Goal: Transaction & Acquisition: Purchase product/service

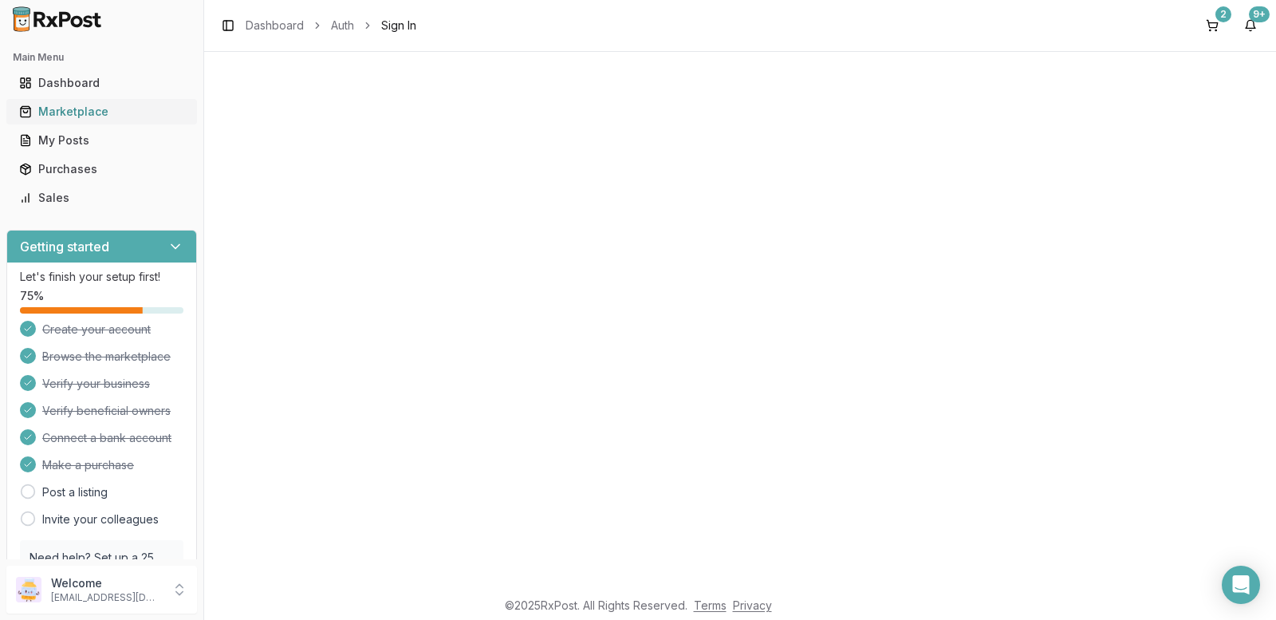
click at [121, 114] on div "Marketplace" at bounding box center [101, 112] width 165 height 16
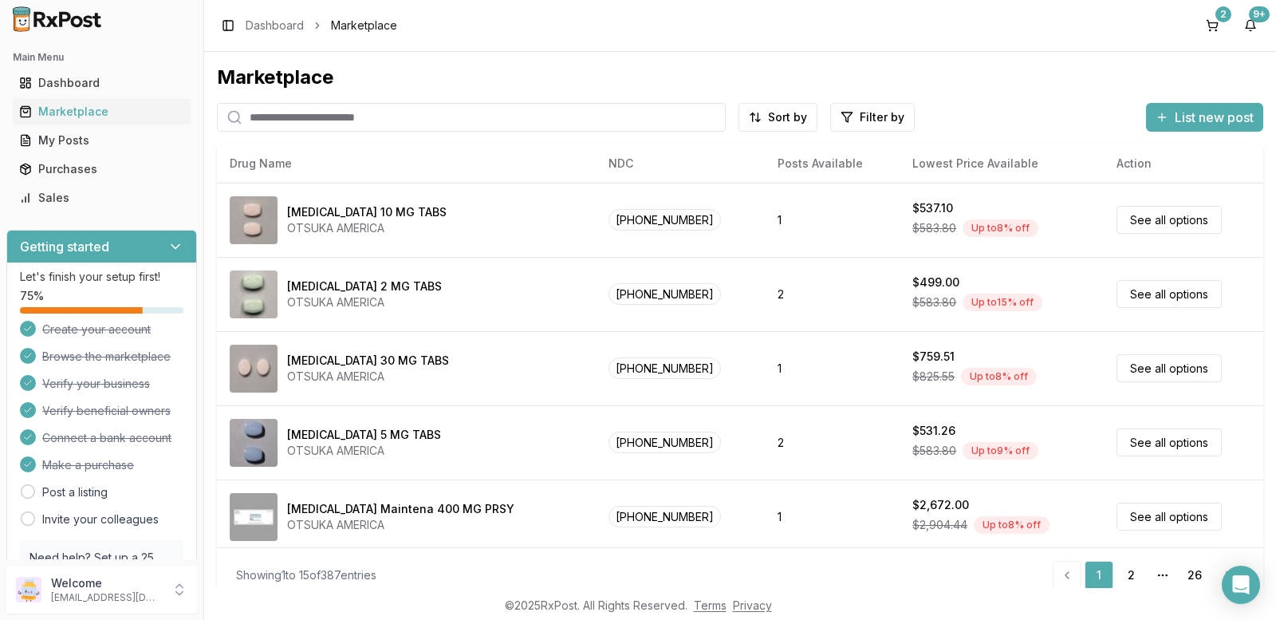
click at [281, 114] on input "search" at bounding box center [471, 117] width 509 height 29
type input "*******"
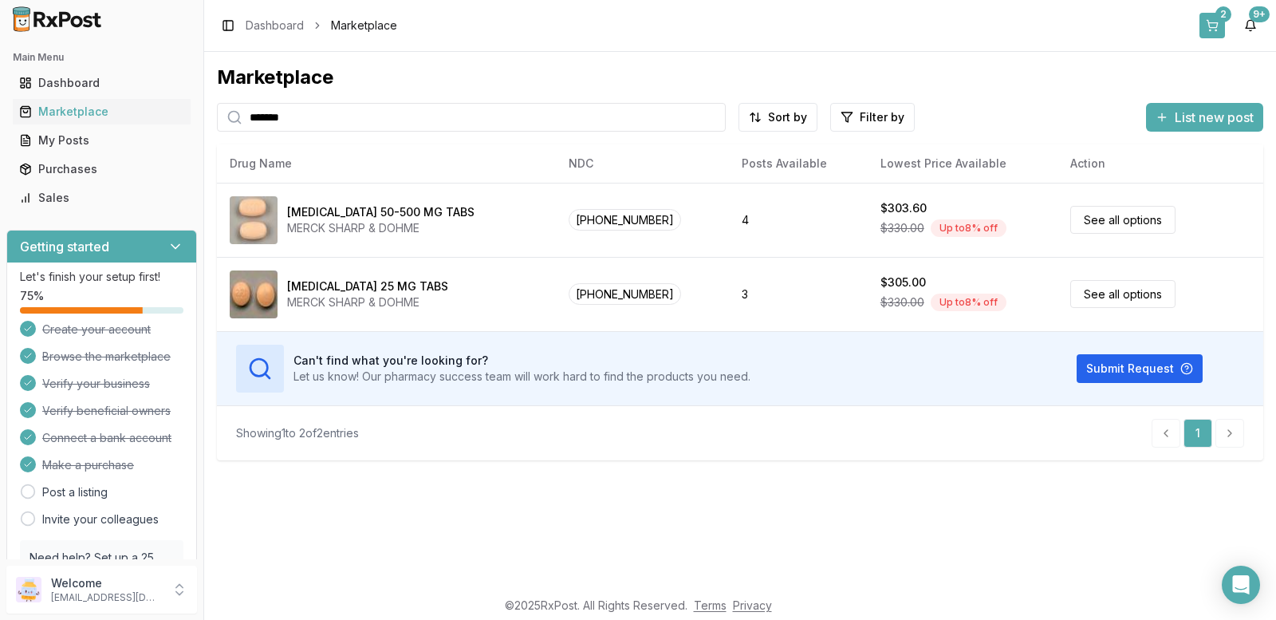
click at [1221, 10] on div "2" at bounding box center [1223, 14] width 16 height 16
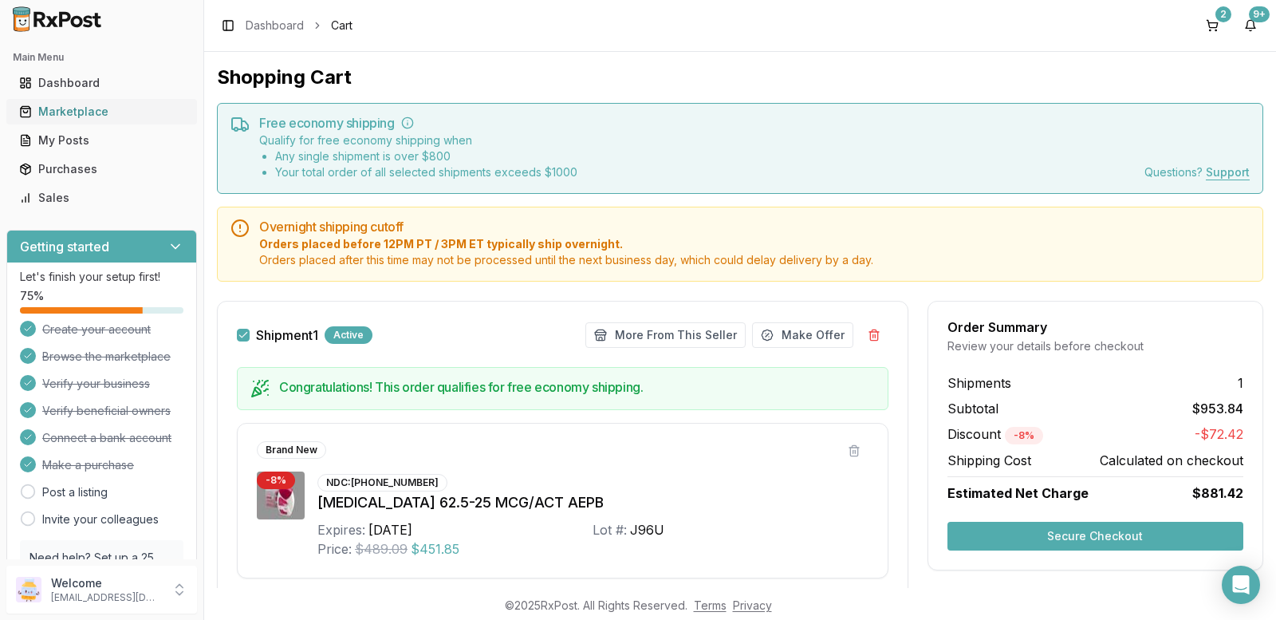
click at [72, 107] on div "Marketplace" at bounding box center [101, 112] width 165 height 16
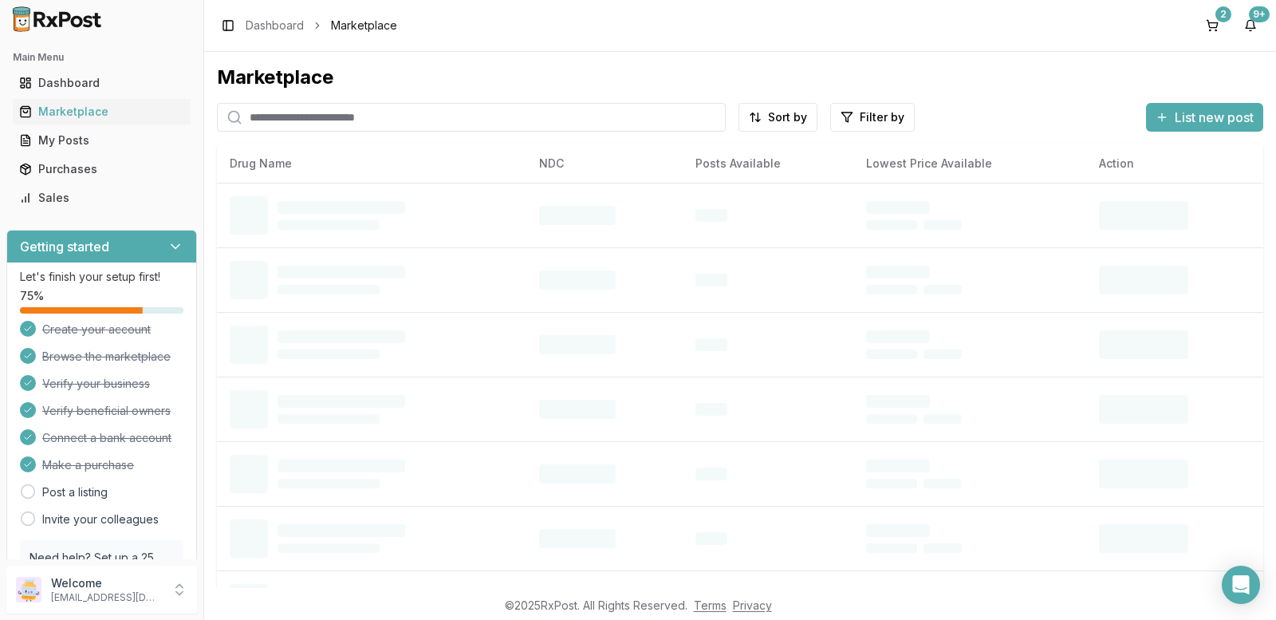
click at [258, 112] on input "search" at bounding box center [471, 117] width 509 height 29
type input "*******"
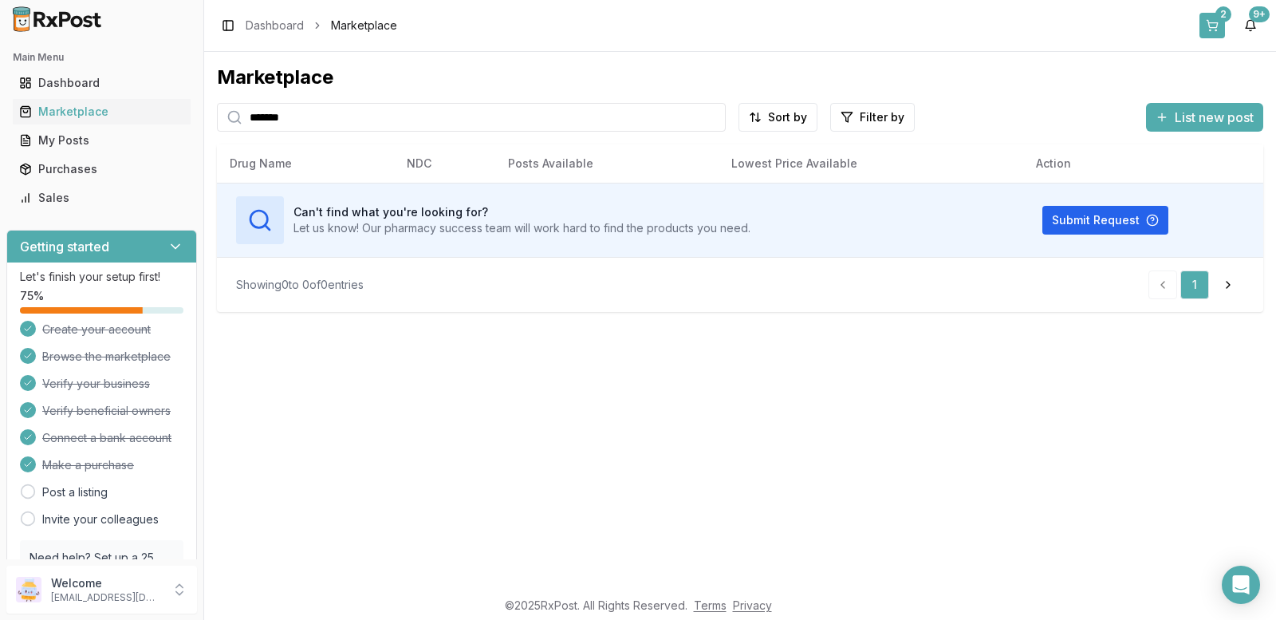
click at [1220, 20] on div "2" at bounding box center [1223, 14] width 16 height 16
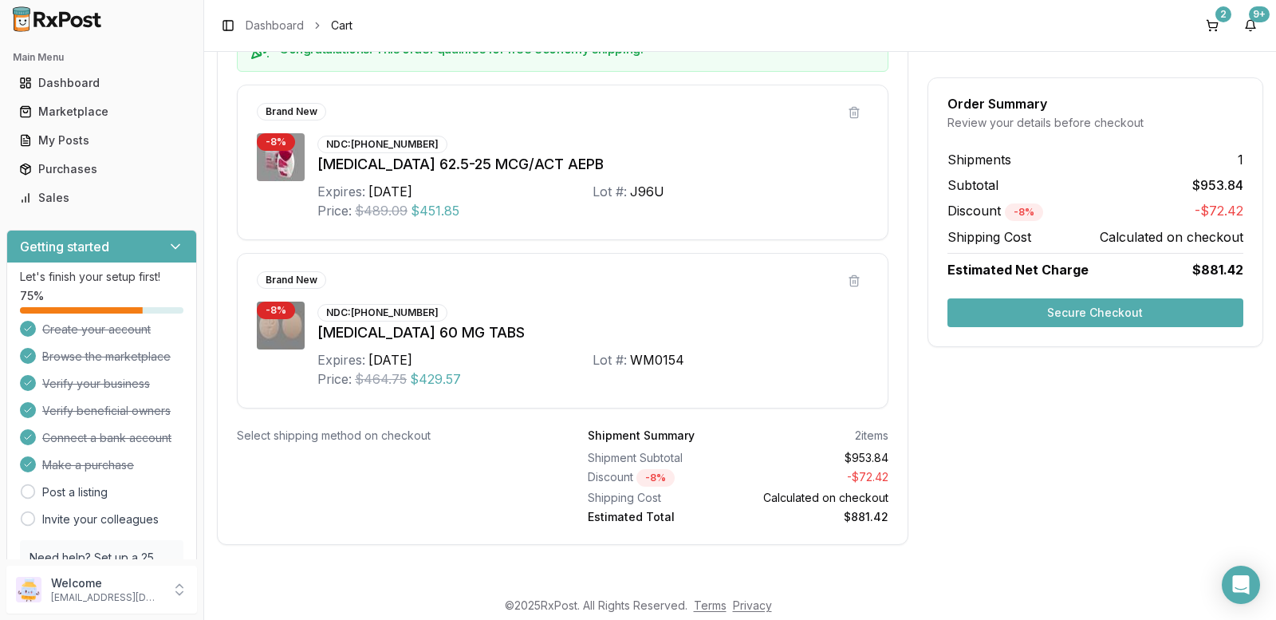
scroll to position [340, 0]
click at [1049, 310] on button "Secure Checkout" at bounding box center [1095, 312] width 296 height 29
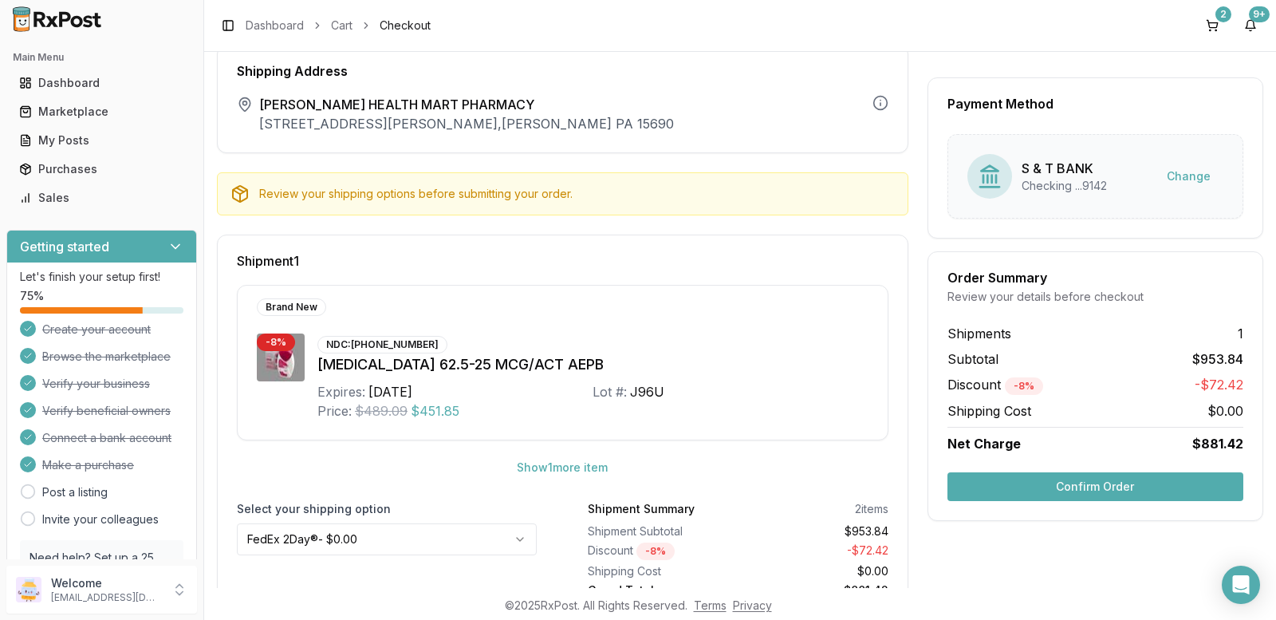
scroll to position [114, 0]
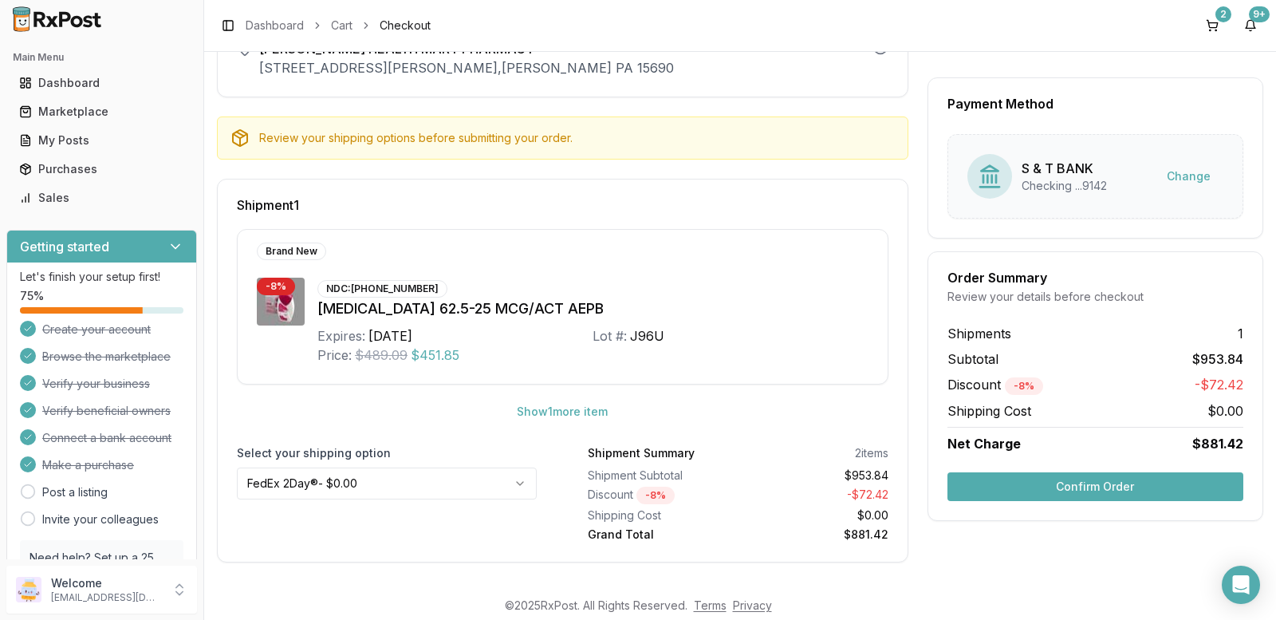
click at [1010, 484] on button "Confirm Order" at bounding box center [1095, 486] width 296 height 29
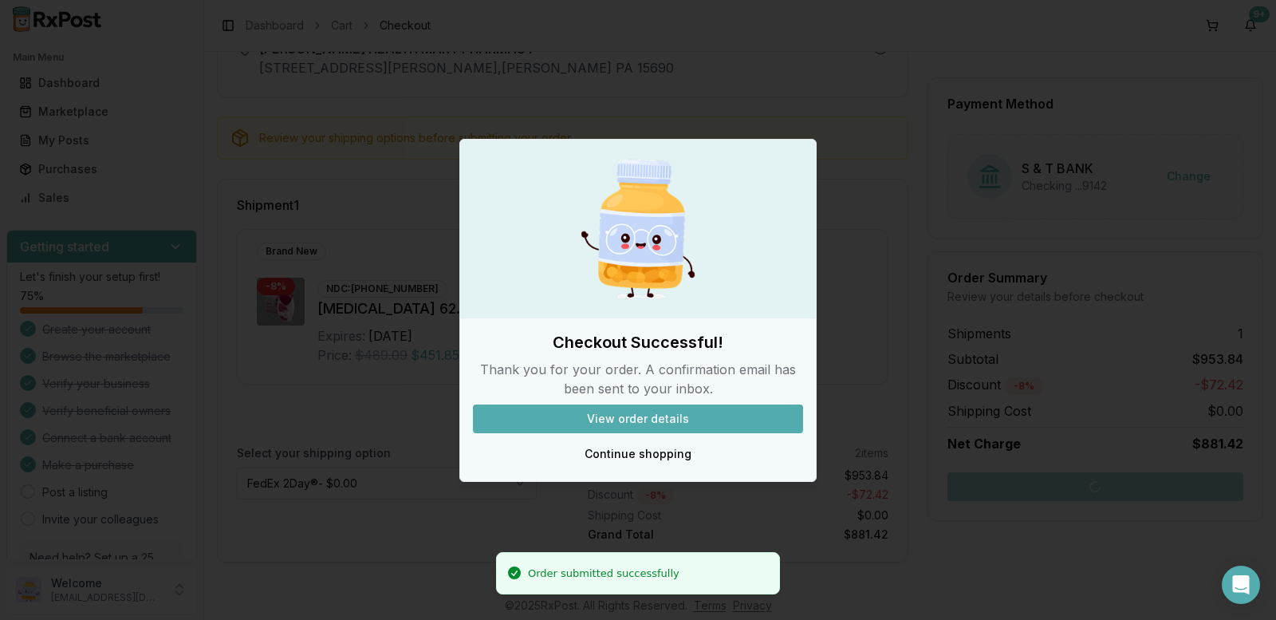
click at [744, 415] on button "View order details" at bounding box center [638, 418] width 330 height 29
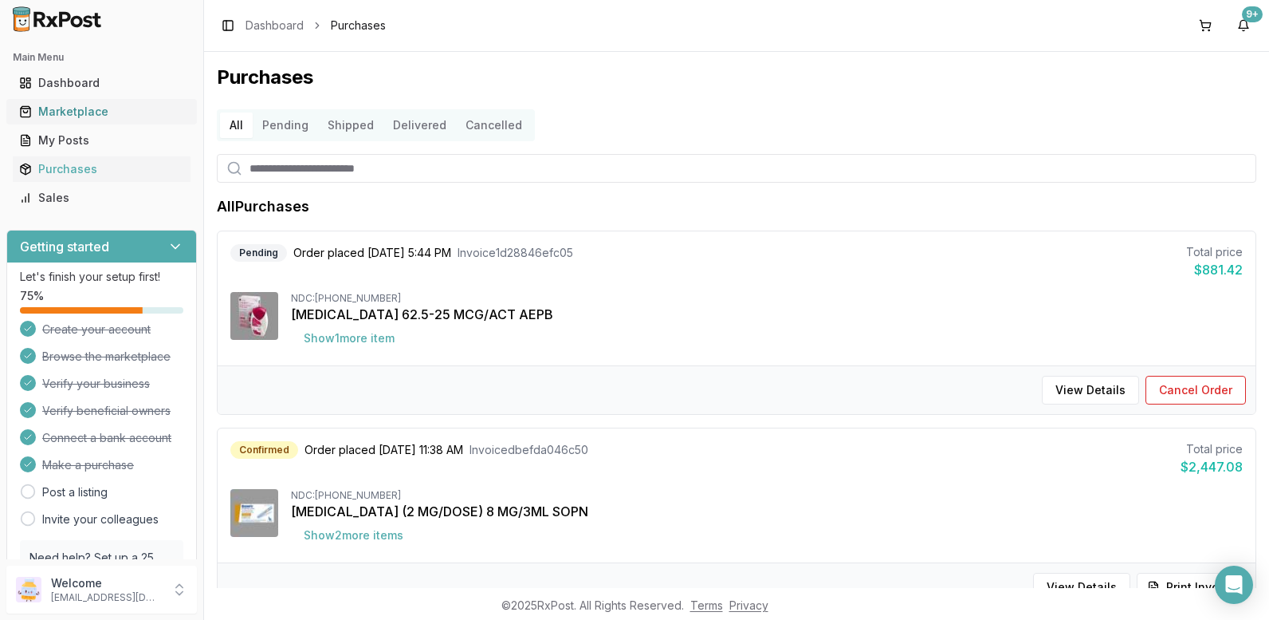
click at [68, 114] on div "Marketplace" at bounding box center [101, 112] width 165 height 16
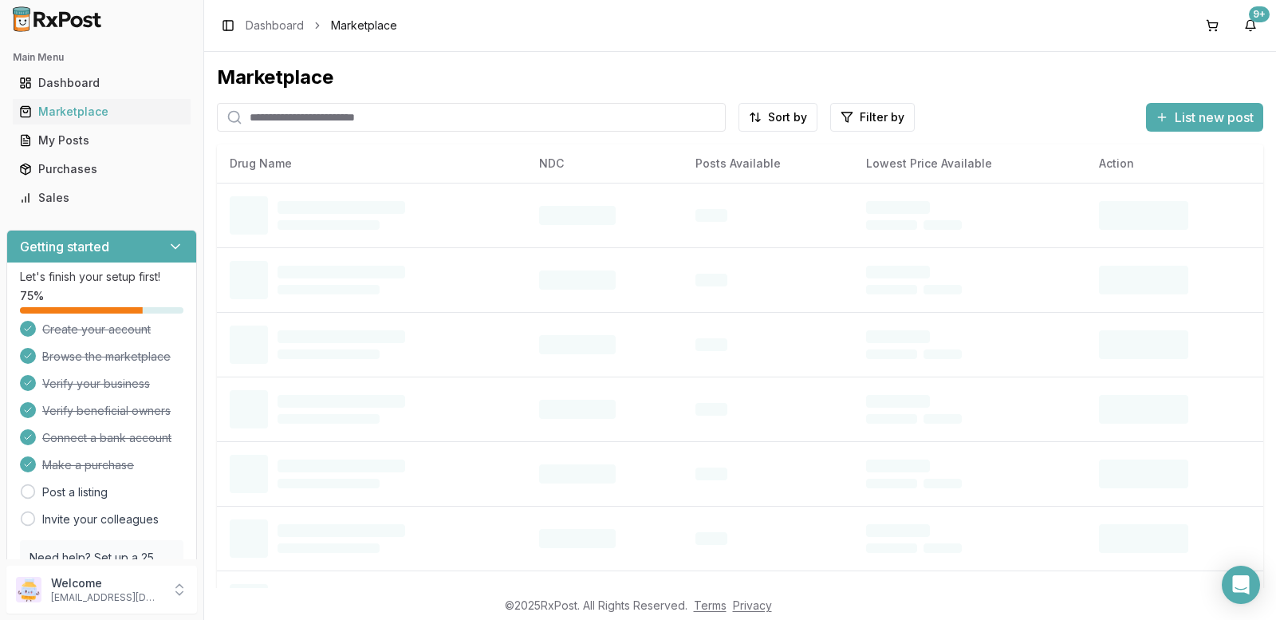
click at [339, 120] on input "search" at bounding box center [471, 117] width 509 height 29
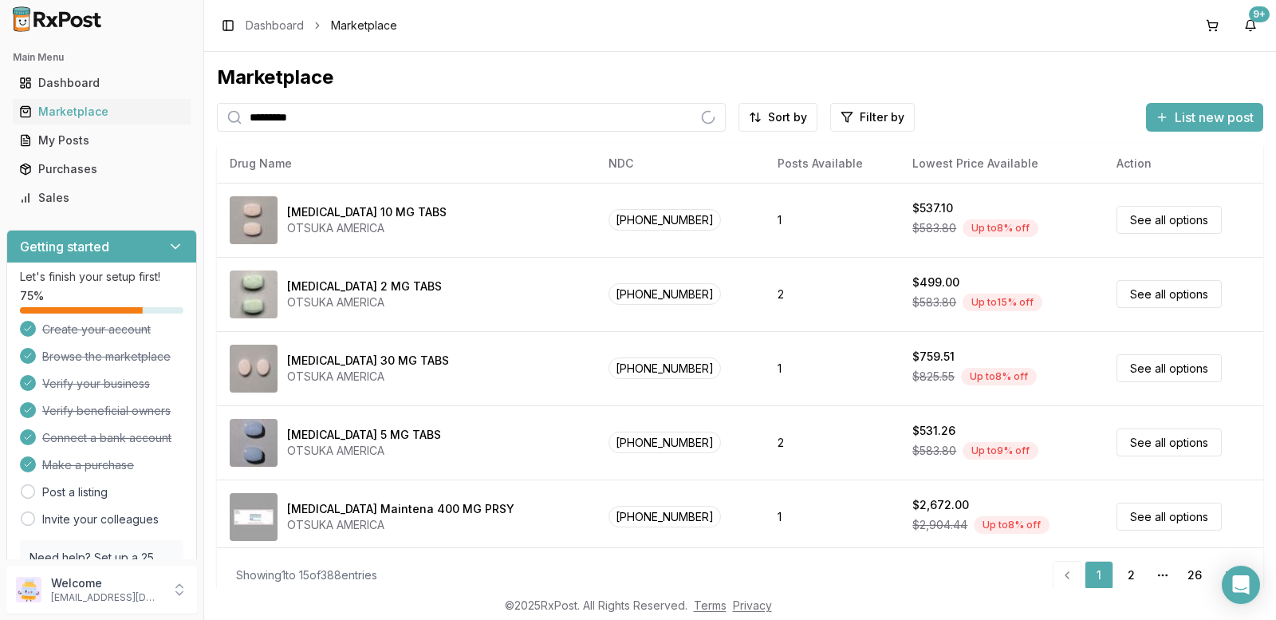
type input "*********"
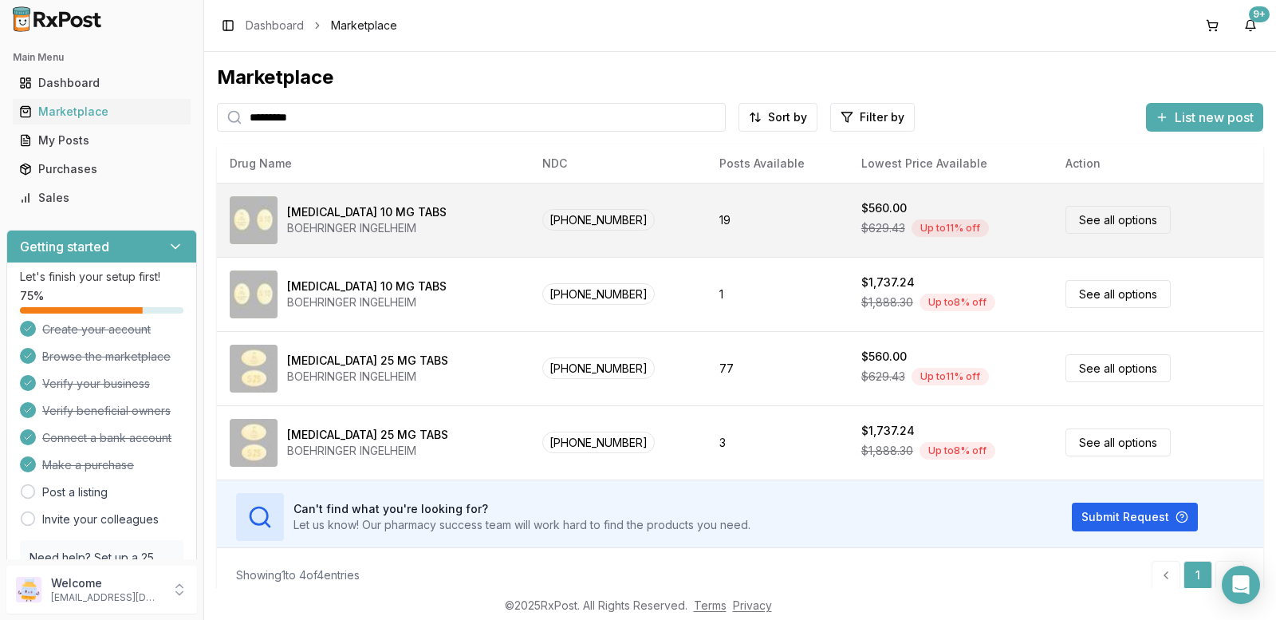
click at [1069, 226] on link "See all options" at bounding box center [1117, 220] width 105 height 28
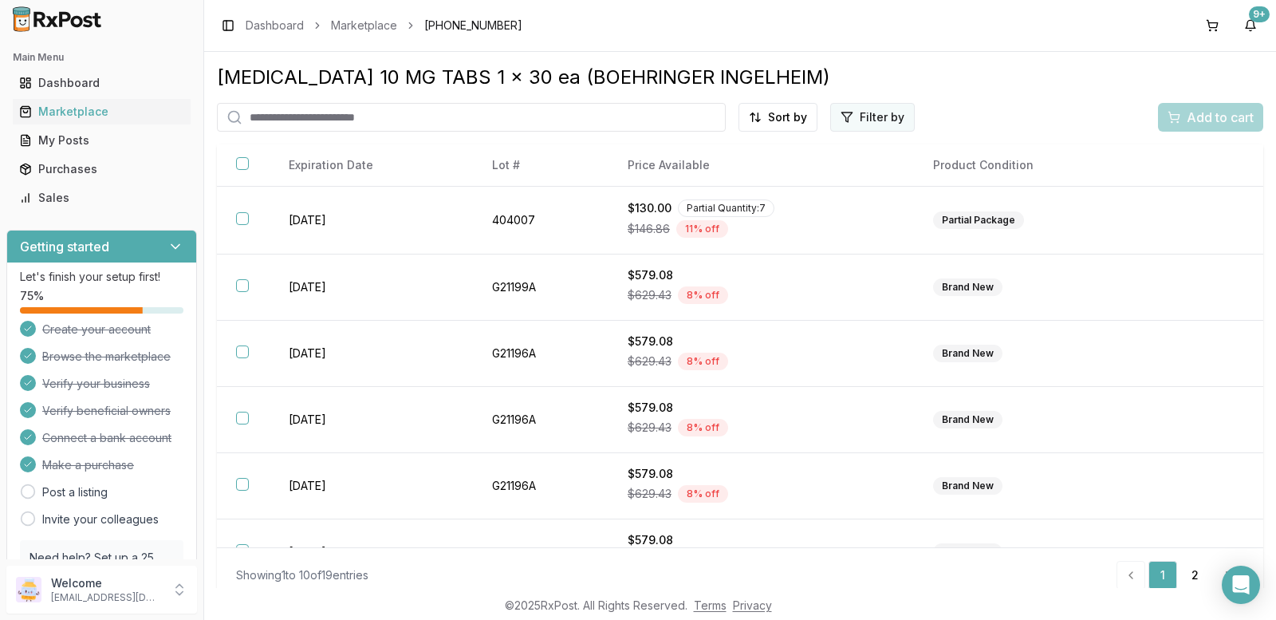
click at [860, 109] on html "Main Menu Dashboard Marketplace My Posts Purchases Sales Getting started Let's …" at bounding box center [638, 310] width 1276 height 620
click at [861, 123] on html "Main Menu Dashboard Marketplace My Posts Purchases Sales Getting started Let's …" at bounding box center [638, 310] width 1276 height 620
click at [780, 116] on html "Main Menu Dashboard Marketplace My Posts Purchases Sales Getting started Let's …" at bounding box center [638, 310] width 1276 height 620
click at [758, 203] on div "Best Discount (High to Low)" at bounding box center [735, 210] width 152 height 41
click at [389, 116] on input "search" at bounding box center [413, 117] width 393 height 29
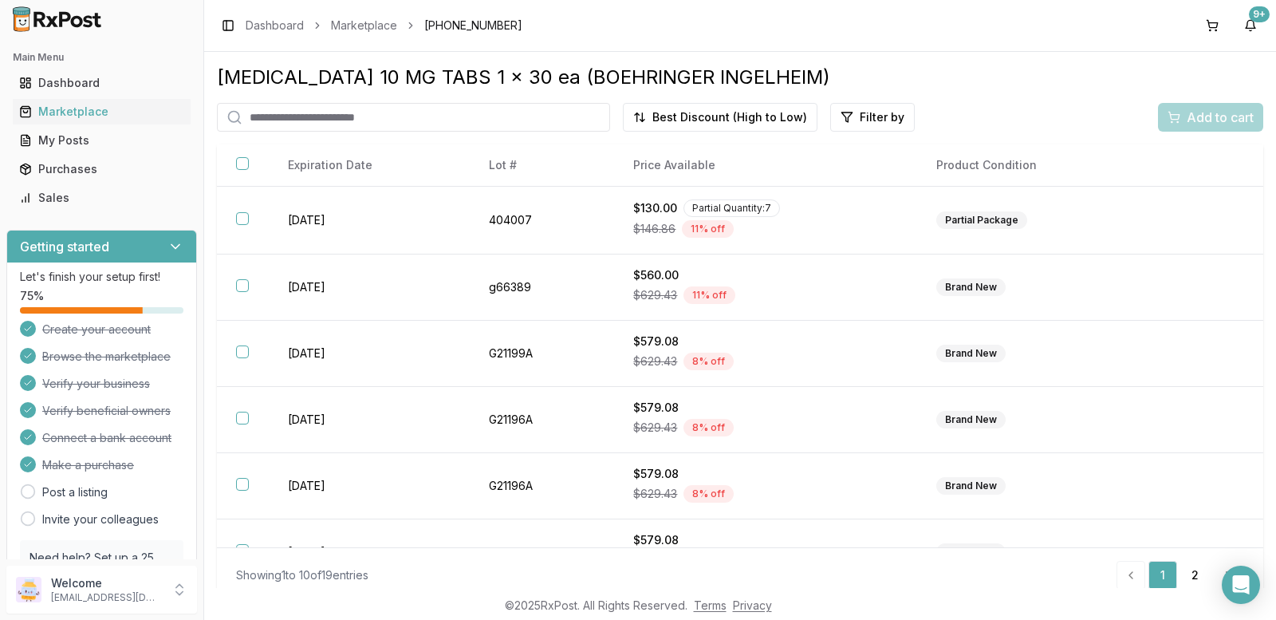
type input "*********"
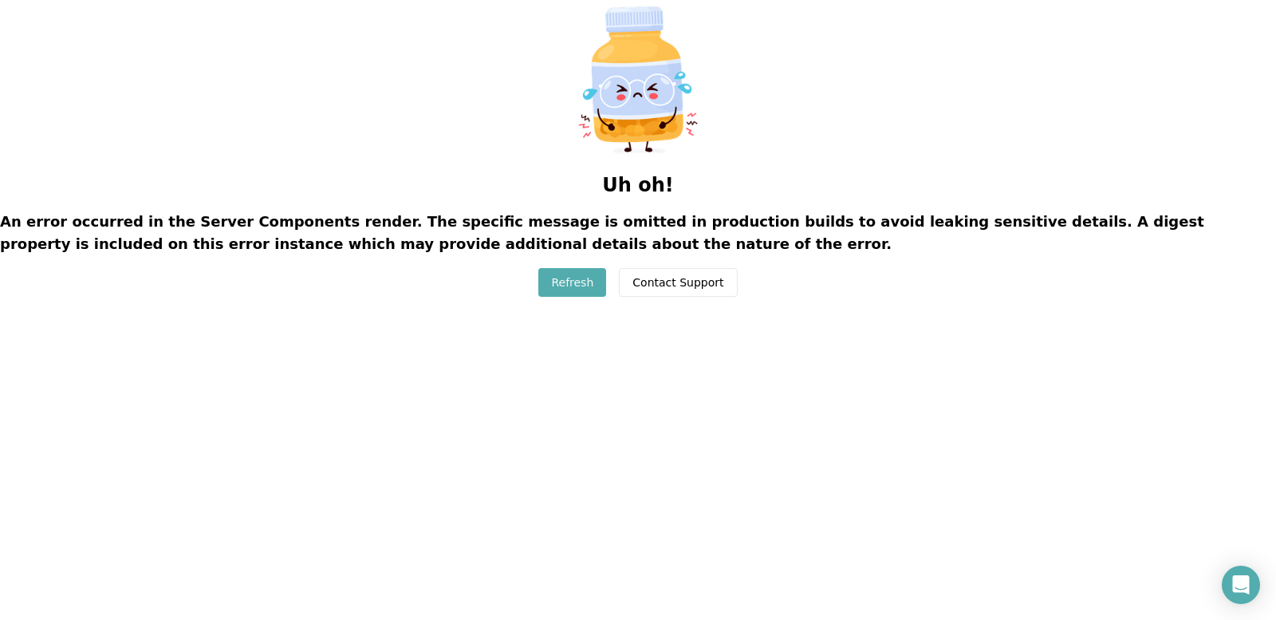
click at [586, 281] on button "Refresh" at bounding box center [572, 282] width 68 height 29
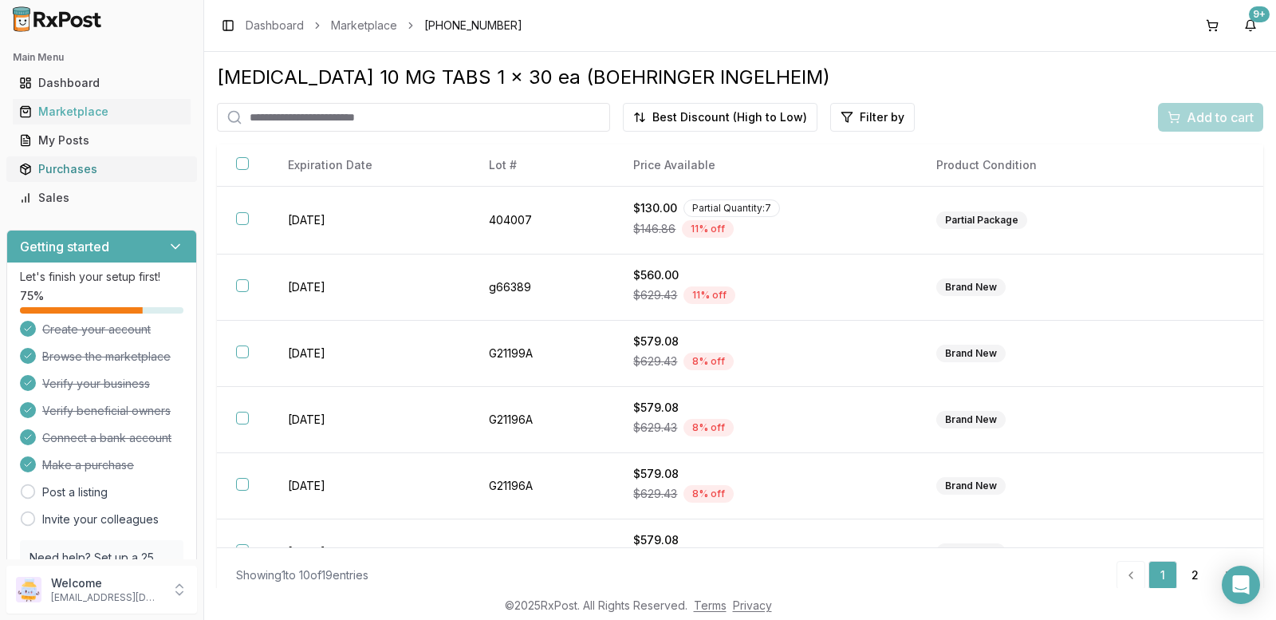
click at [79, 178] on link "Purchases" at bounding box center [102, 169] width 178 height 29
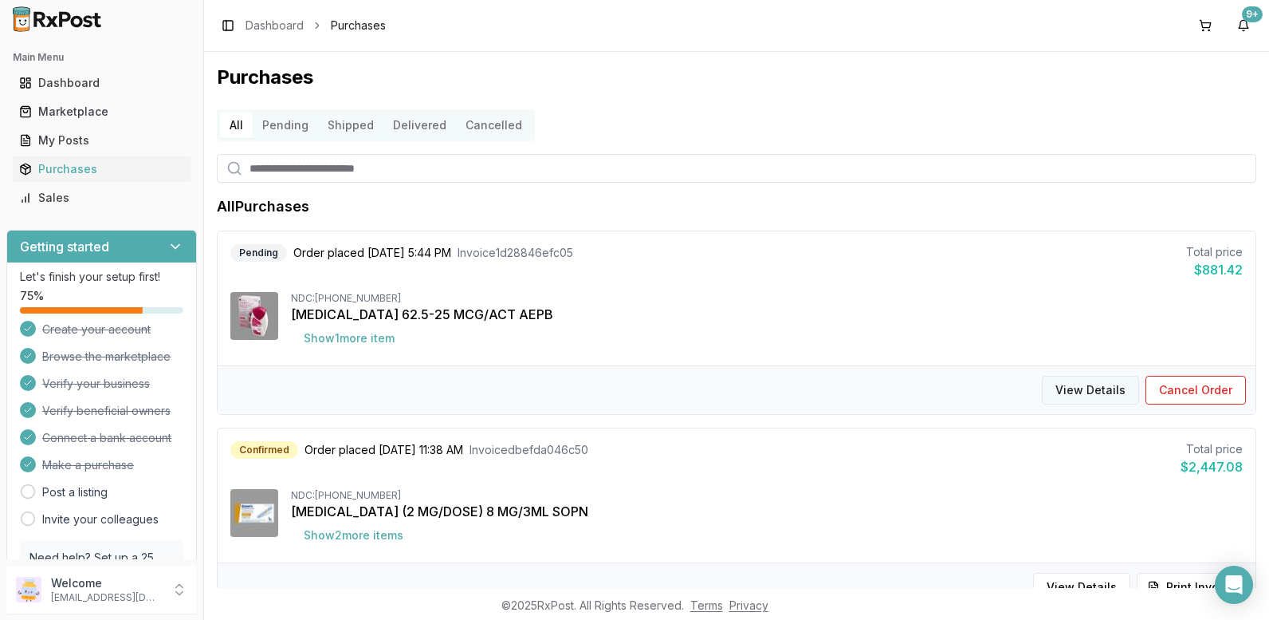
click at [1063, 390] on button "View Details" at bounding box center [1090, 390] width 97 height 29
